Goal: Information Seeking & Learning: Check status

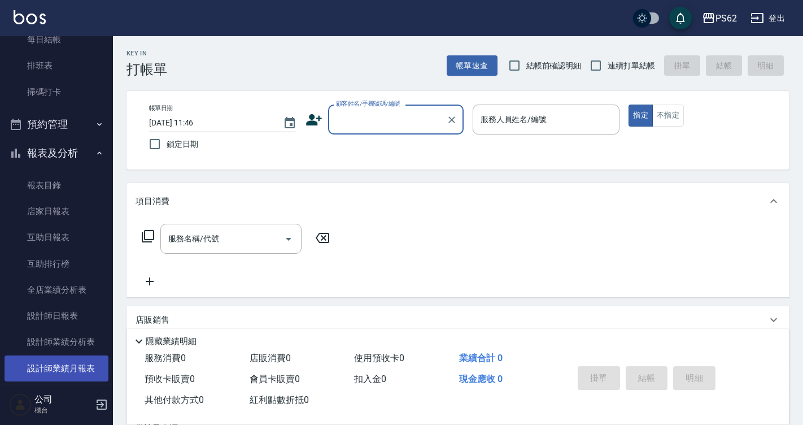
scroll to position [226, 0]
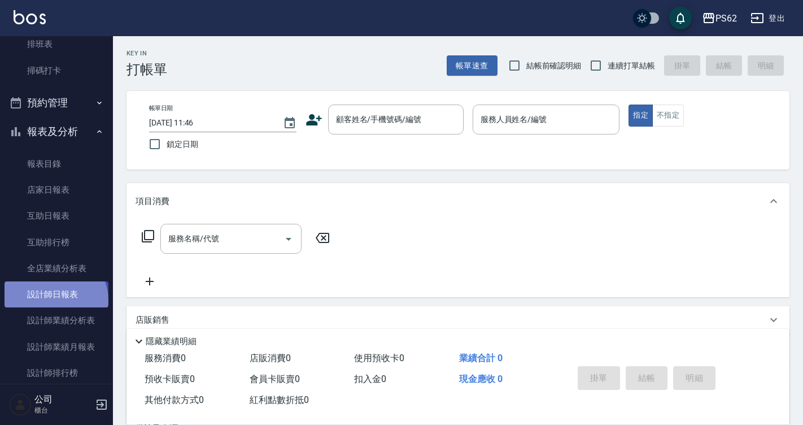
drag, startPoint x: 54, startPoint y: 300, endPoint x: 62, endPoint y: 300, distance: 7.9
click at [54, 300] on link "設計師日報表" at bounding box center [57, 294] width 104 height 26
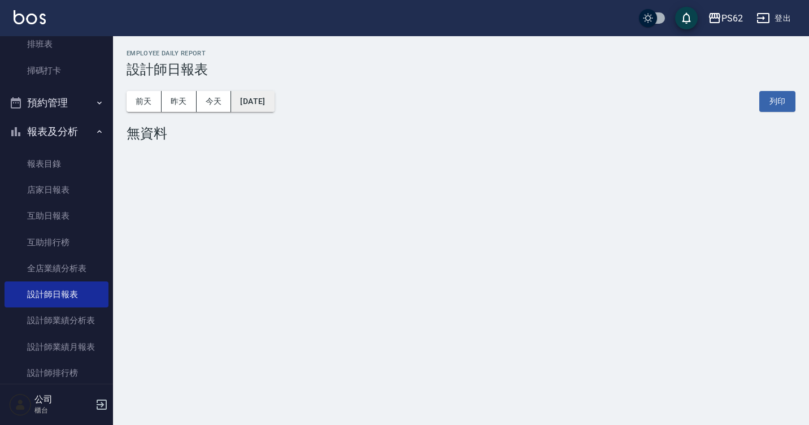
click at [265, 101] on button "[DATE]" at bounding box center [252, 101] width 43 height 21
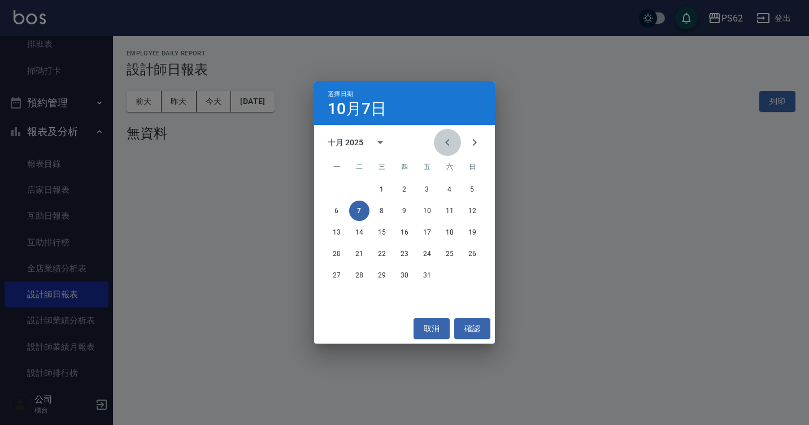
click at [444, 142] on icon "Previous month" at bounding box center [448, 143] width 14 height 14
click at [363, 271] on button "30" at bounding box center [359, 275] width 20 height 20
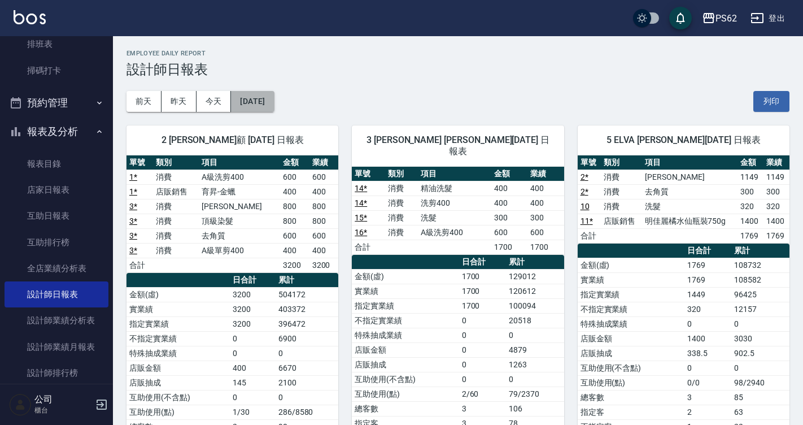
click at [274, 110] on button "[DATE]" at bounding box center [252, 101] width 43 height 21
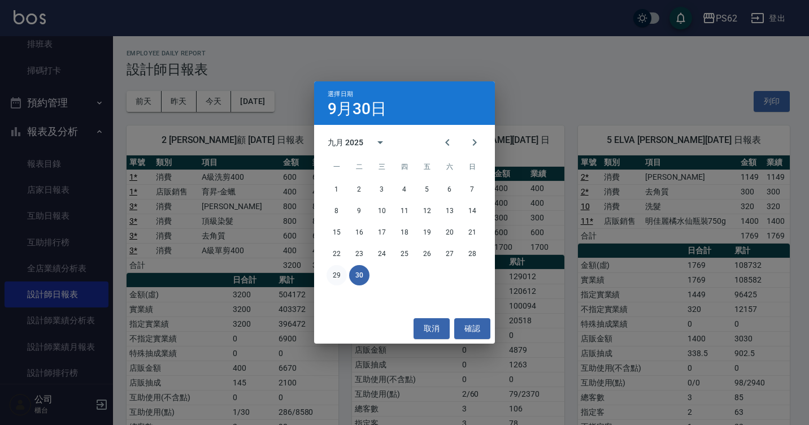
drag, startPoint x: 337, startPoint y: 271, endPoint x: 382, endPoint y: 272, distance: 44.6
click at [337, 270] on button "29" at bounding box center [336, 275] width 20 height 20
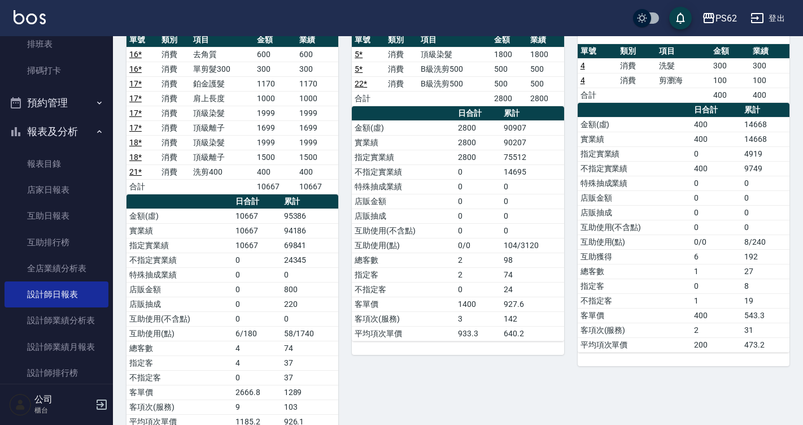
scroll to position [621, 0]
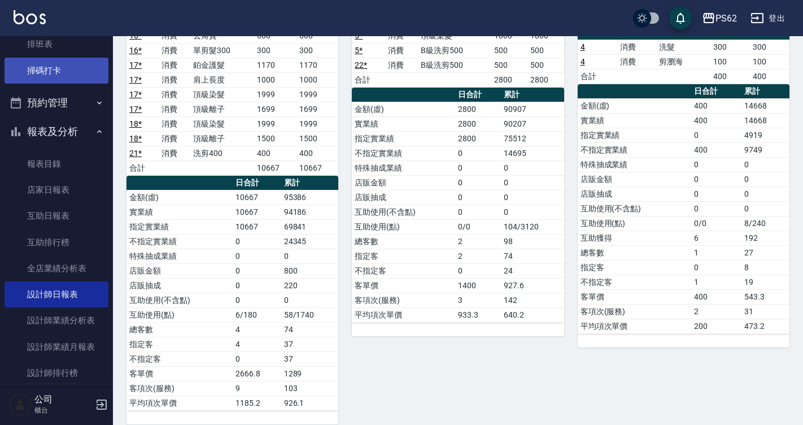
drag, startPoint x: 0, startPoint y: 98, endPoint x: 51, endPoint y: 76, distance: 55.4
click at [51, 76] on link "掃碼打卡" at bounding box center [57, 71] width 104 height 26
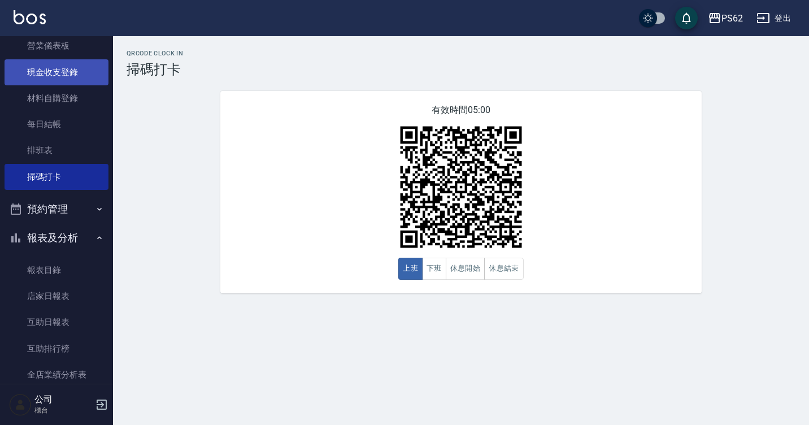
scroll to position [113, 0]
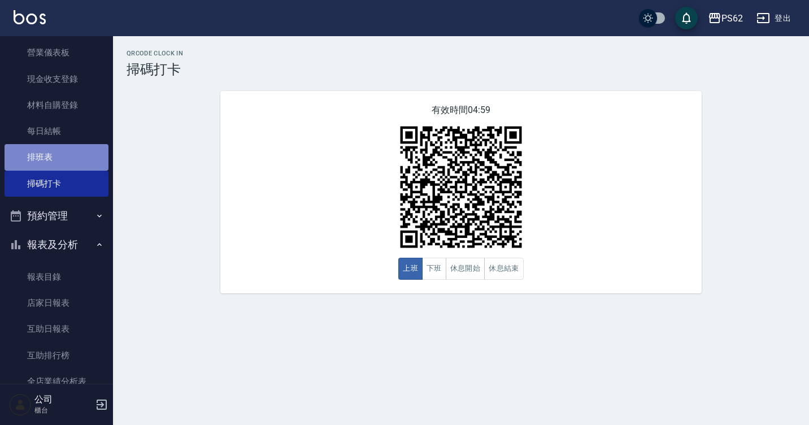
click at [61, 150] on link "排班表" at bounding box center [57, 157] width 104 height 26
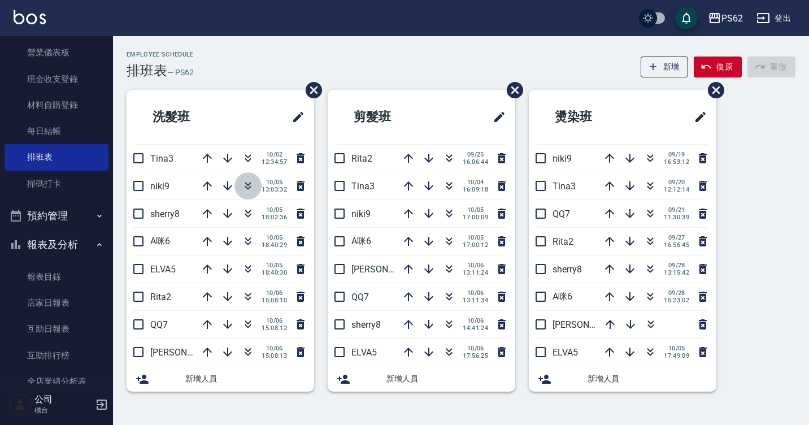
click at [244, 190] on icon "button" at bounding box center [248, 186] width 14 height 14
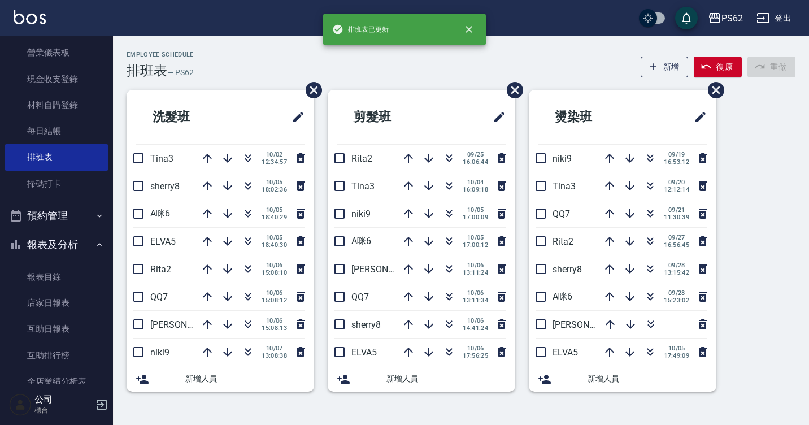
click at [244, 190] on icon "button" at bounding box center [248, 186] width 14 height 14
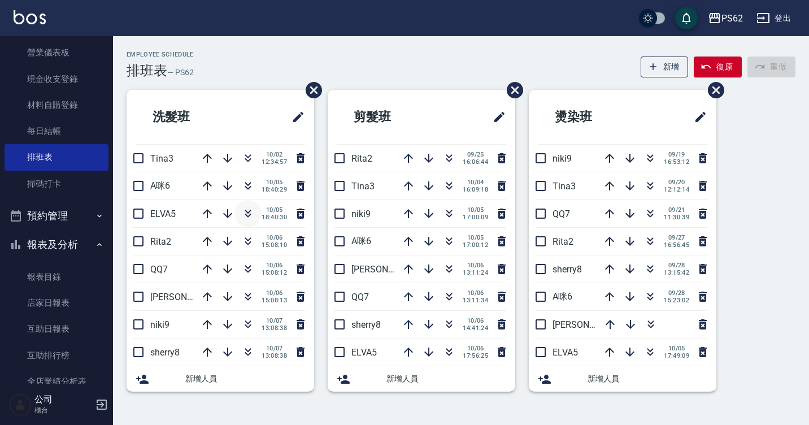
click at [242, 211] on icon "button" at bounding box center [248, 214] width 14 height 14
